Goal: Task Accomplishment & Management: Use online tool/utility

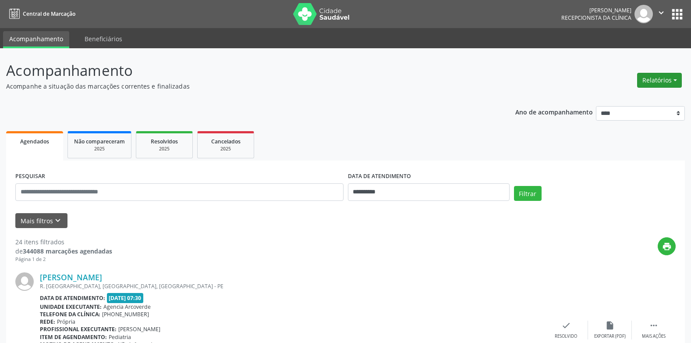
click at [667, 81] on button "Relatórios" at bounding box center [659, 80] width 45 height 15
click at [614, 99] on link "Agendamentos" at bounding box center [635, 99] width 94 height 12
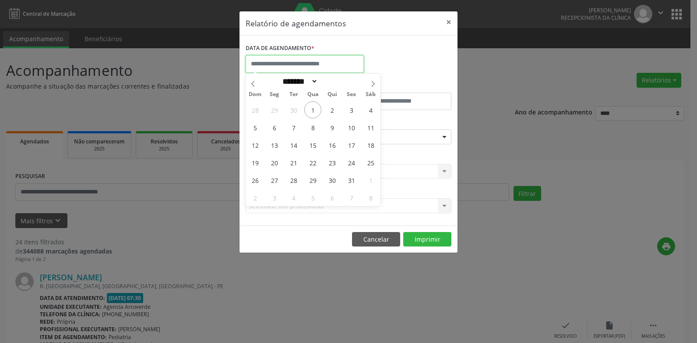
click at [272, 64] on input "text" at bounding box center [305, 64] width 118 height 18
click at [292, 127] on span "7" at bounding box center [293, 127] width 17 height 17
type input "**********"
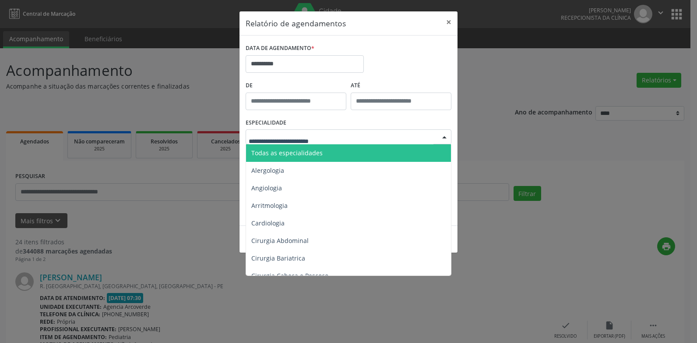
click at [273, 152] on span "Todas as especialidades" at bounding box center [286, 152] width 71 height 8
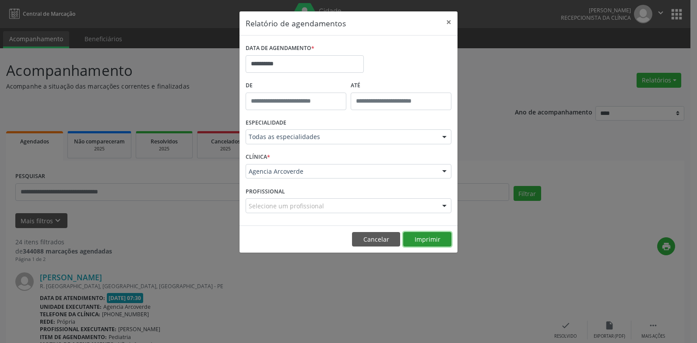
click at [437, 241] on button "Imprimir" at bounding box center [427, 239] width 48 height 15
click at [385, 239] on button "Cancelar" at bounding box center [376, 239] width 48 height 15
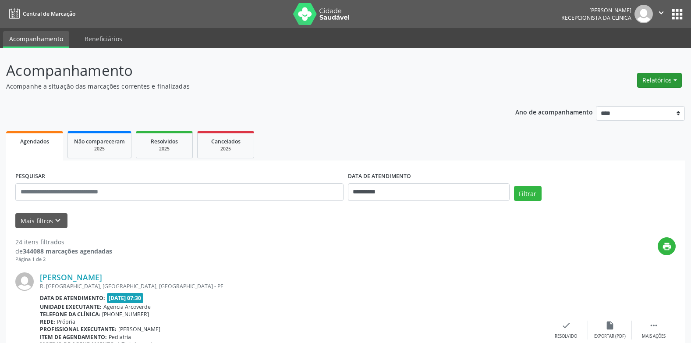
click at [660, 77] on button "Relatórios" at bounding box center [659, 80] width 45 height 15
click at [622, 101] on link "Agendamentos" at bounding box center [635, 99] width 94 height 12
select select "*"
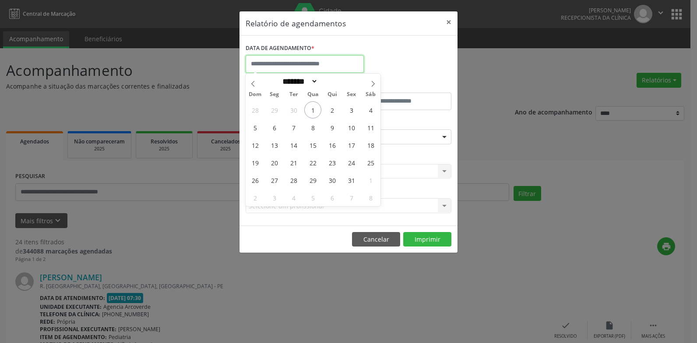
click at [280, 69] on input "text" at bounding box center [305, 64] width 118 height 18
click at [293, 127] on span "7" at bounding box center [293, 127] width 17 height 17
type input "**********"
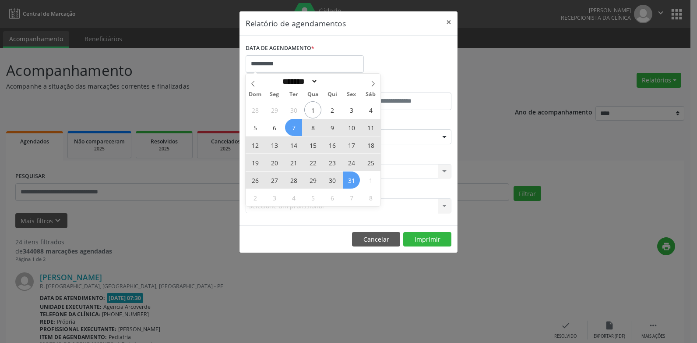
click at [353, 182] on span "31" at bounding box center [351, 179] width 17 height 17
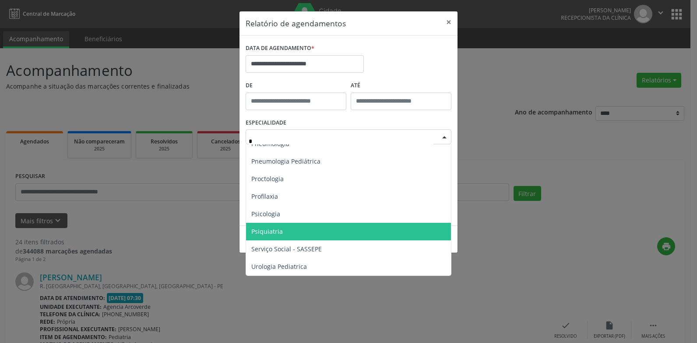
scroll to position [594, 0]
type input "**"
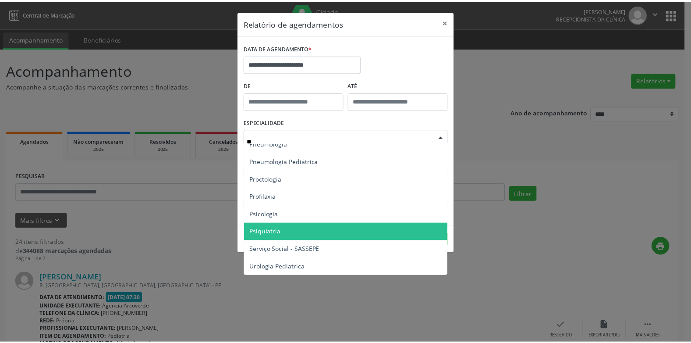
scroll to position [0, 0]
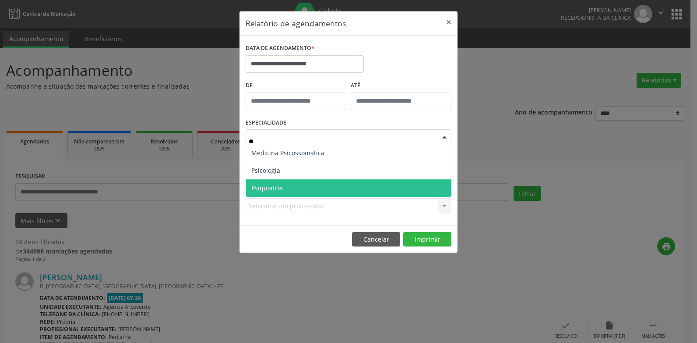
click at [273, 186] on span "Psiquiatria" at bounding box center [267, 188] width 32 height 8
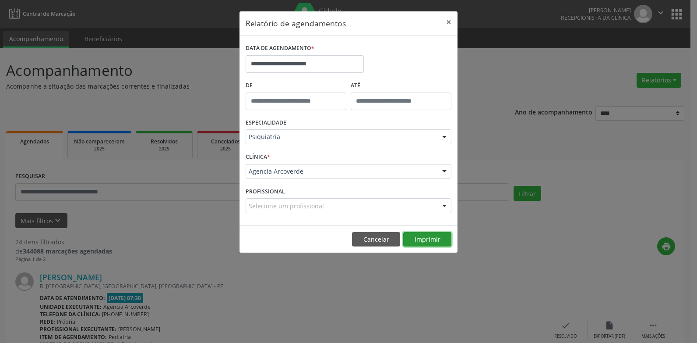
click at [421, 237] on button "Imprimir" at bounding box center [427, 239] width 48 height 15
click at [385, 235] on button "Cancelar" at bounding box center [376, 239] width 48 height 15
